Goal: Task Accomplishment & Management: Use online tool/utility

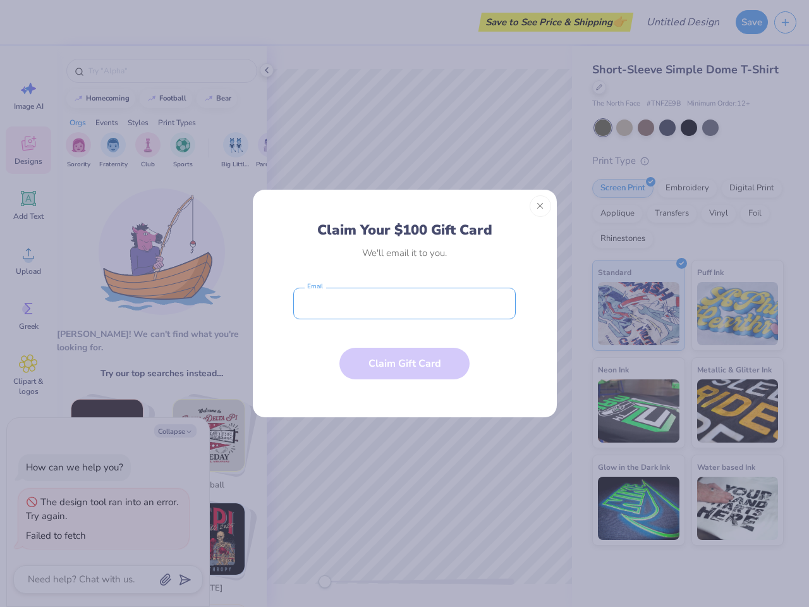
type textarea "x"
click at [405, 303] on input "email" at bounding box center [404, 304] width 223 height 32
click at [540, 206] on button "Close" at bounding box center [540, 205] width 21 height 21
